Goal: Task Accomplishment & Management: Manage account settings

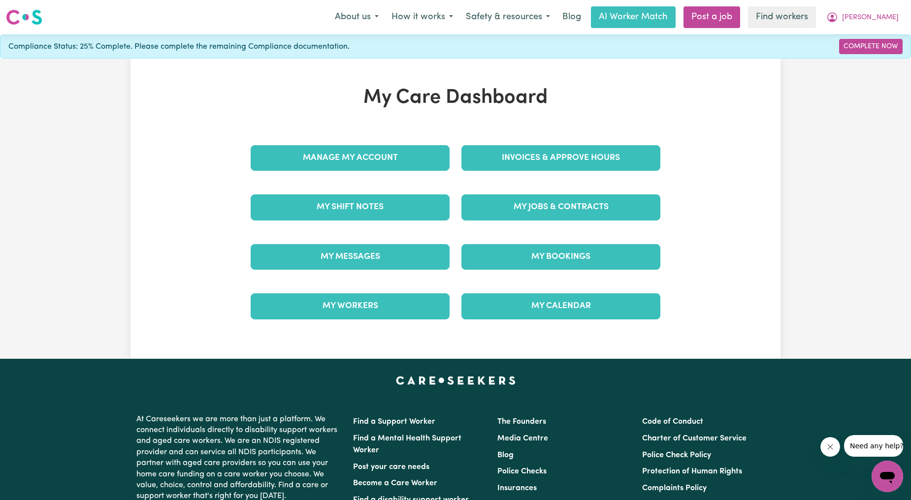
click at [365, 142] on div "Manage My Account" at bounding box center [350, 157] width 211 height 49
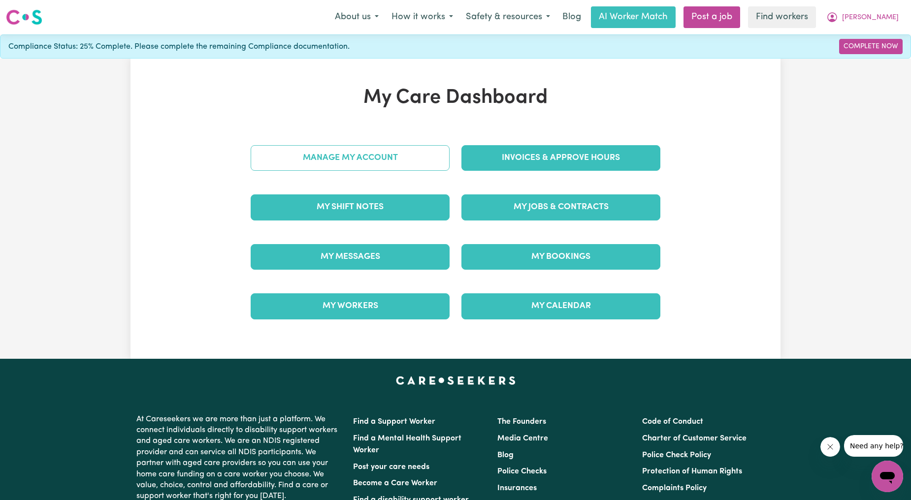
click at [360, 156] on link "Manage My Account" at bounding box center [350, 158] width 199 height 26
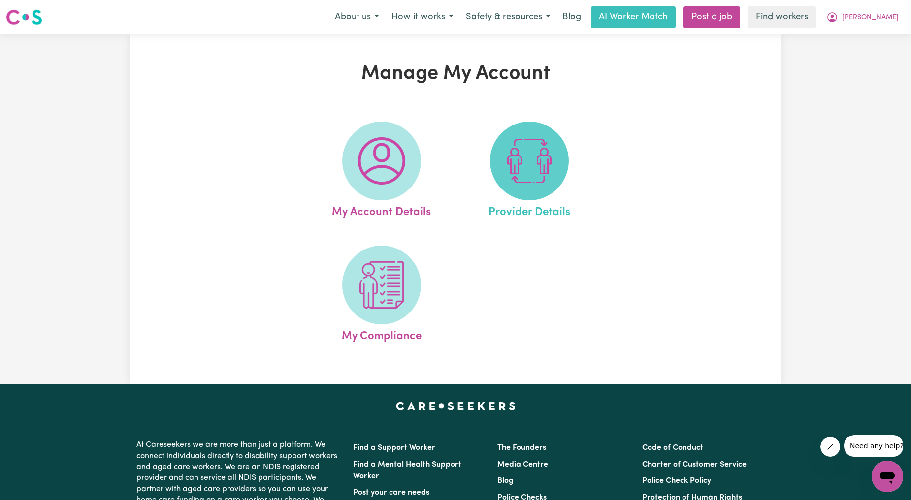
click at [515, 196] on span at bounding box center [529, 161] width 79 height 79
select select "NDIS_FUNDING_AGENCY_MANAGED"
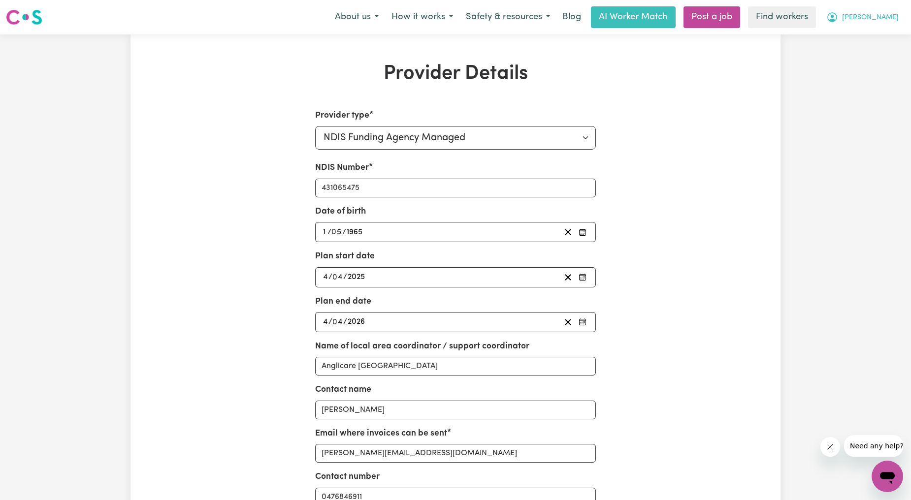
click at [892, 21] on span "[PERSON_NAME]" at bounding box center [870, 17] width 57 height 11
click at [875, 57] on link "Logout" at bounding box center [865, 56] width 78 height 19
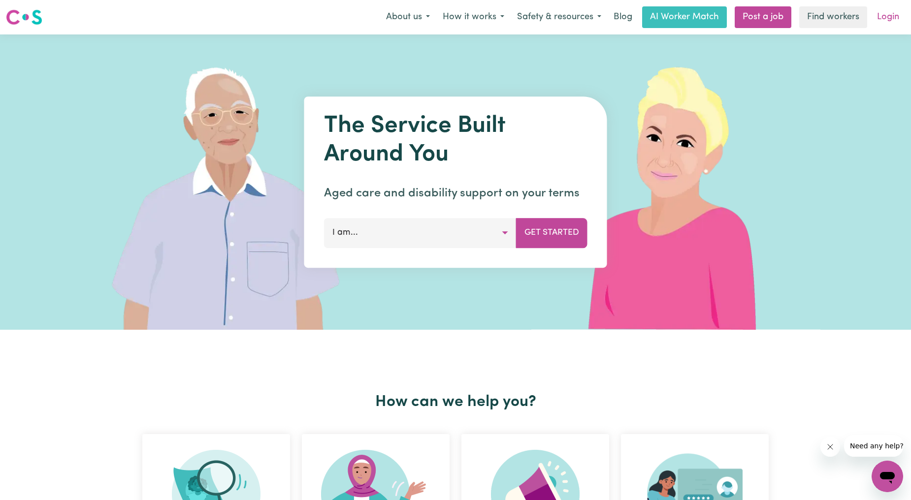
click at [899, 17] on link "Login" at bounding box center [888, 17] width 34 height 22
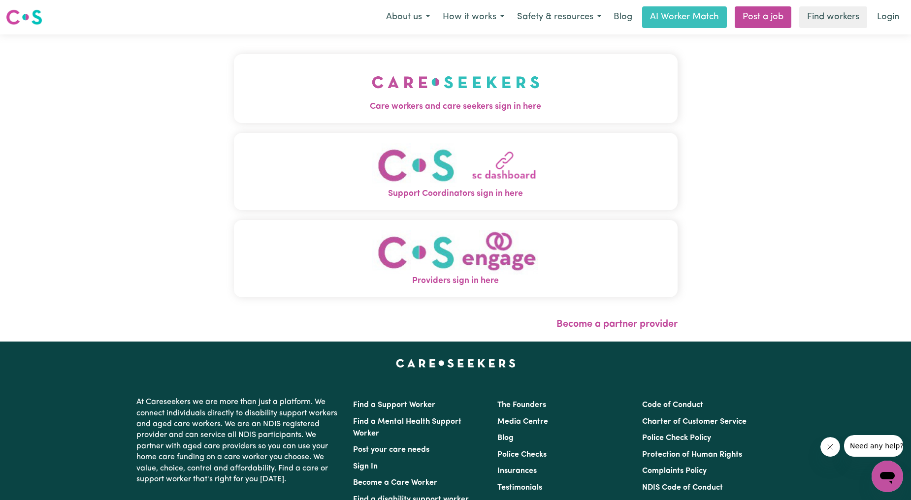
click at [348, 114] on button "Care workers and care seekers sign in here" at bounding box center [455, 88] width 443 height 69
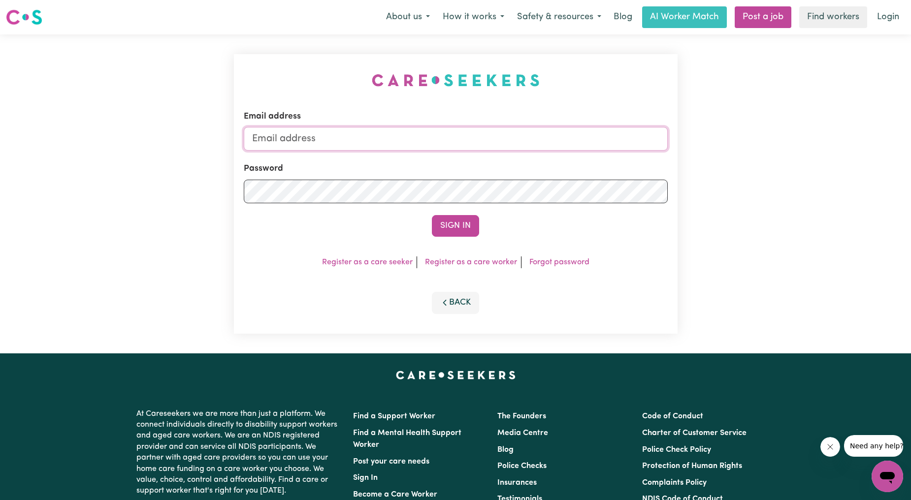
click at [379, 144] on input "Email address" at bounding box center [456, 139] width 424 height 24
drag, startPoint x: 302, startPoint y: 139, endPoint x: 534, endPoint y: 169, distance: 233.7
click at [533, 169] on form "Email address [EMAIL_ADDRESS][PERSON_NAME][DOMAIN_NAME] Password Sign In" at bounding box center [456, 173] width 424 height 126
type input "superuser~[EMAIL_ADDRESS][DOMAIN_NAME]"
click at [455, 221] on button "Sign In" at bounding box center [455, 226] width 47 height 22
